Goal: Information Seeking & Learning: Learn about a topic

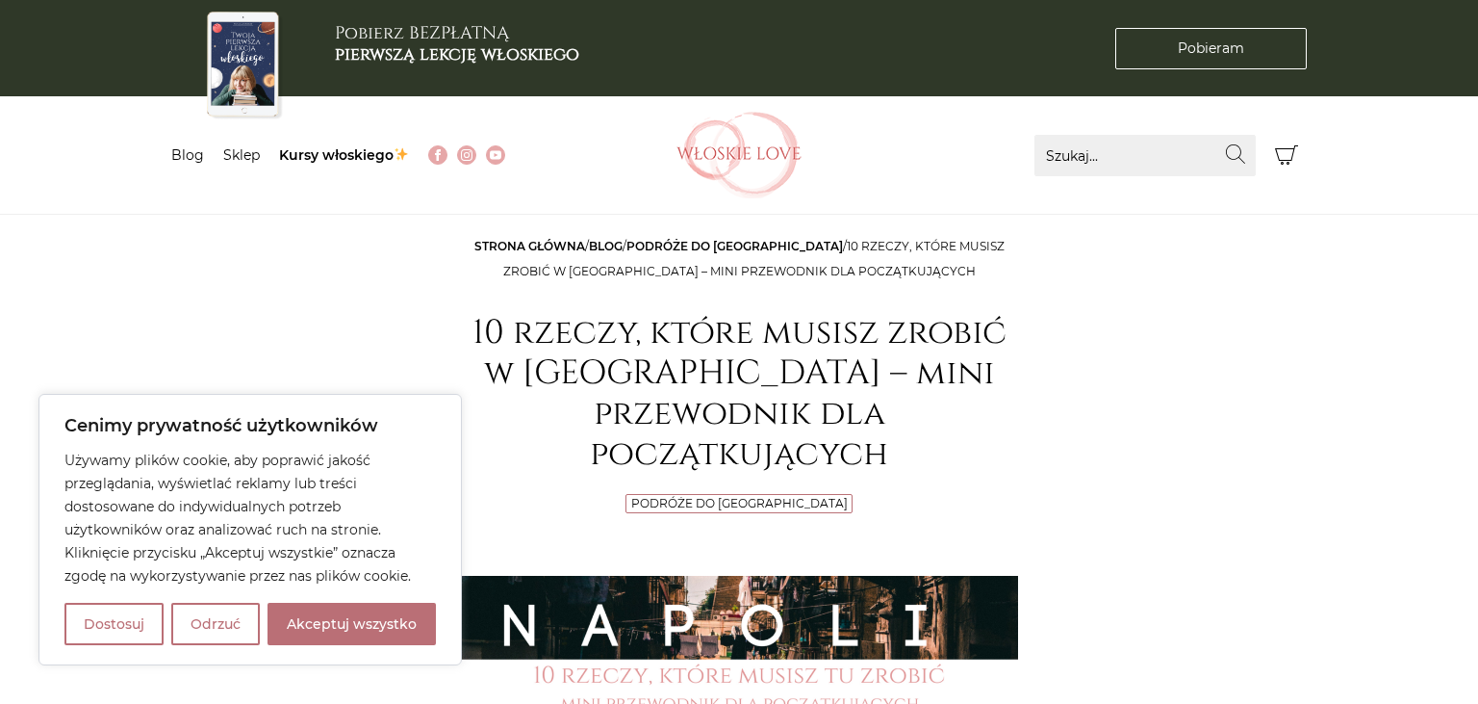
scroll to position [406, 0]
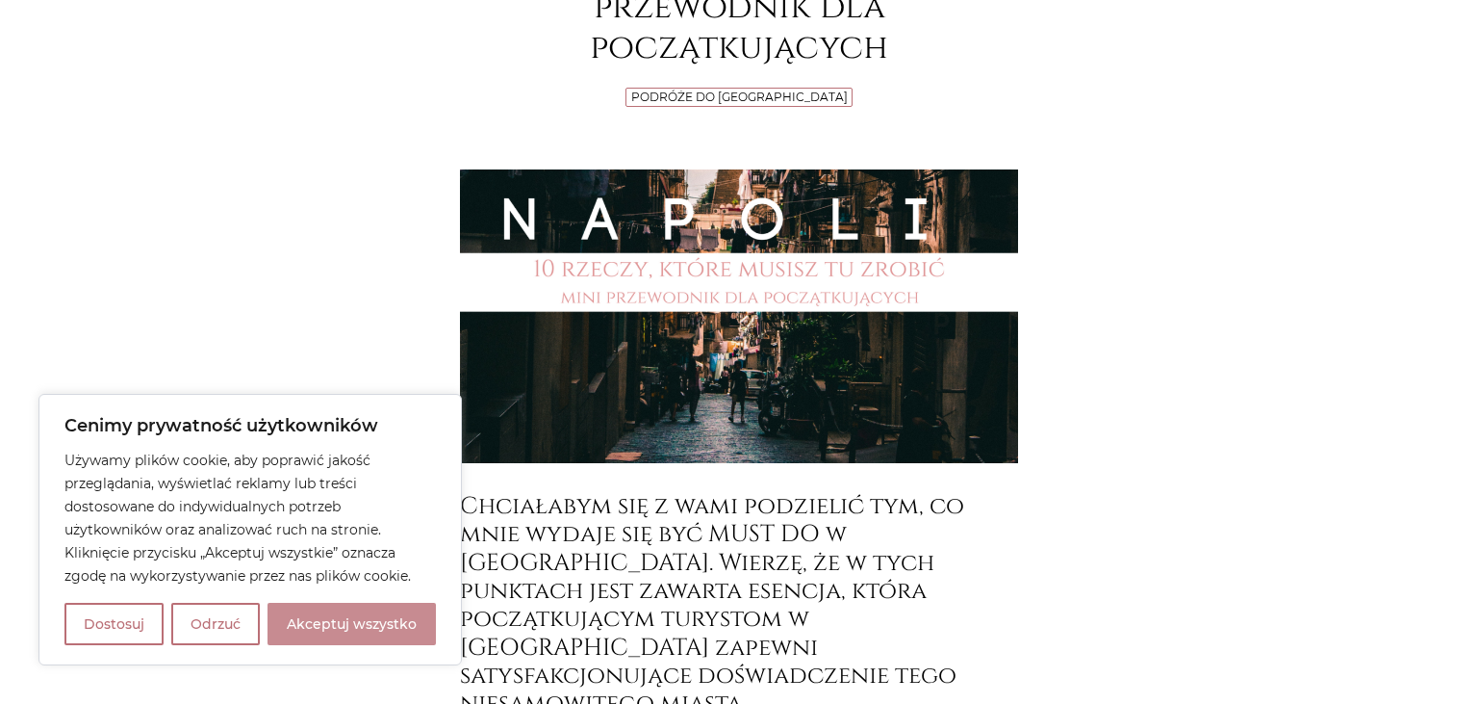
click at [333, 629] on button "Akceptuj wszystko" at bounding box center [352, 623] width 168 height 42
checkbox input "true"
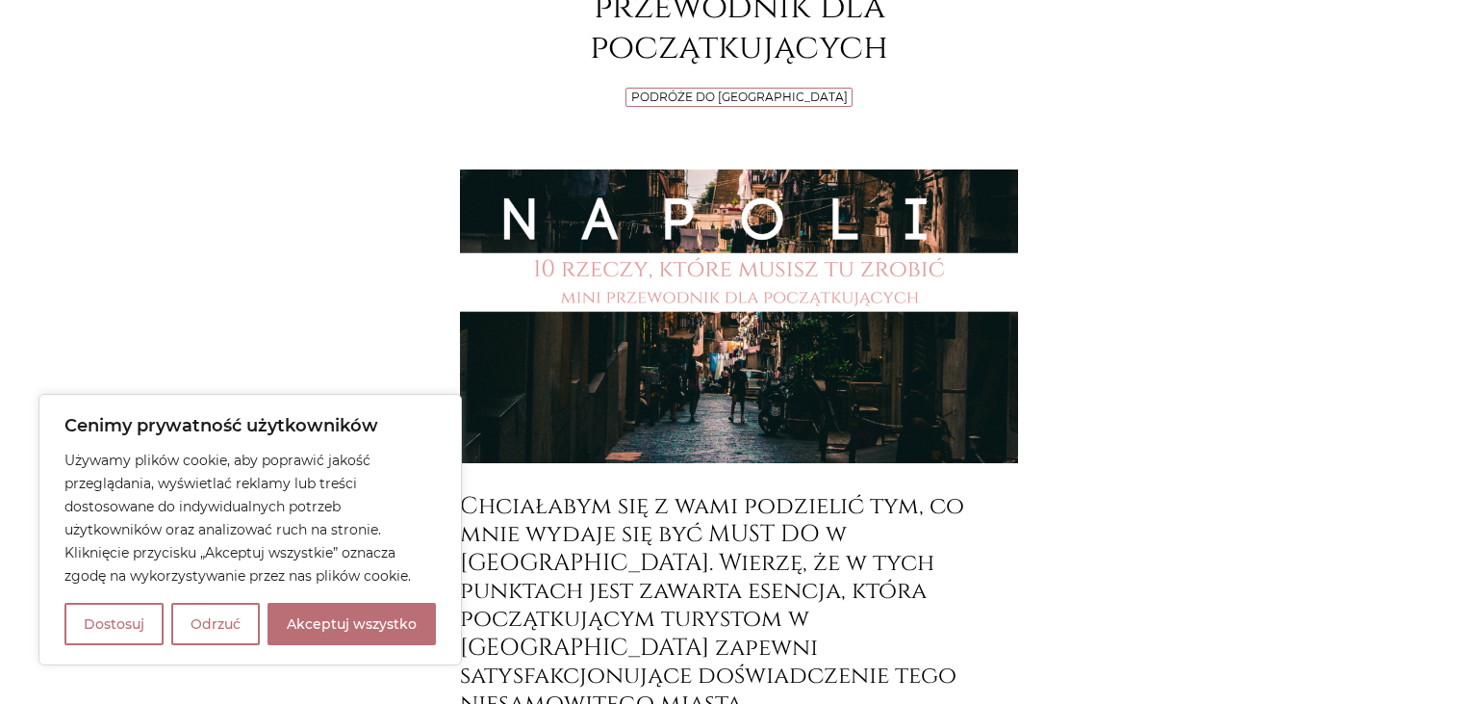
checkbox input "true"
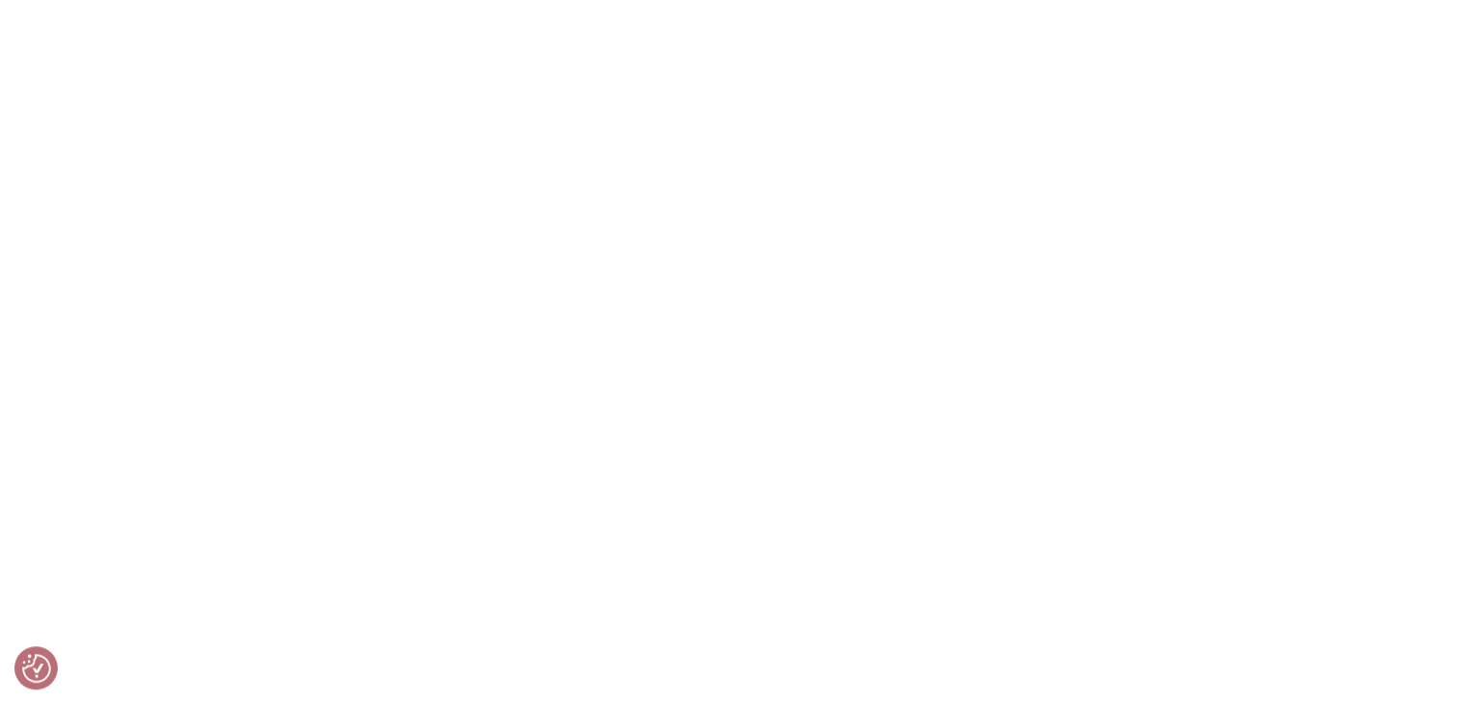
scroll to position [9756, 0]
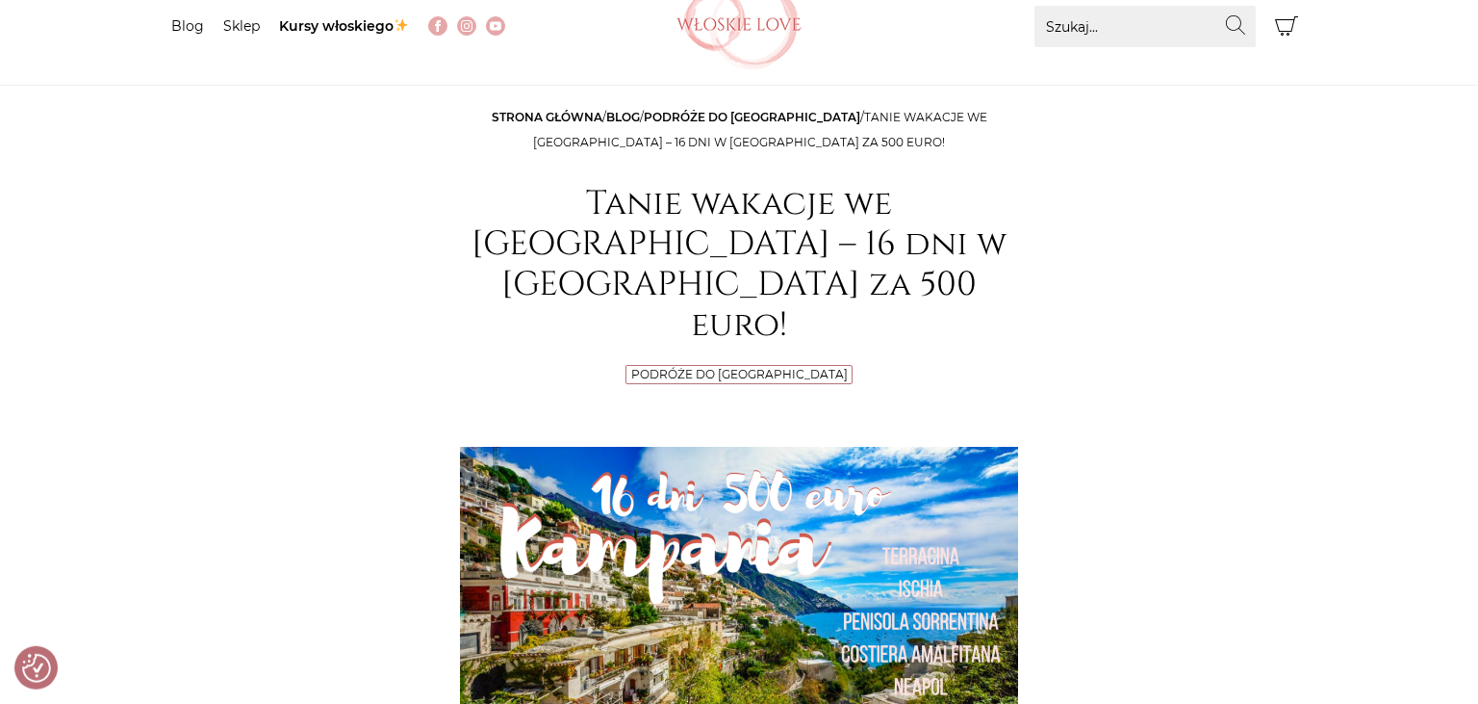
scroll to position [203, 0]
